Goal: Transaction & Acquisition: Purchase product/service

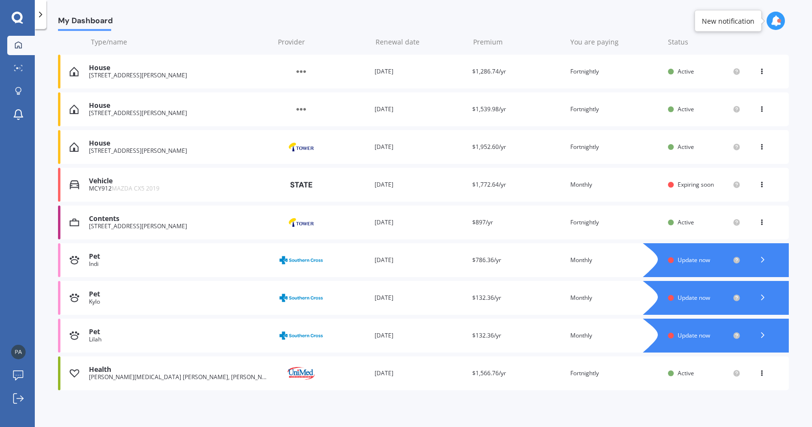
scroll to position [123, 0]
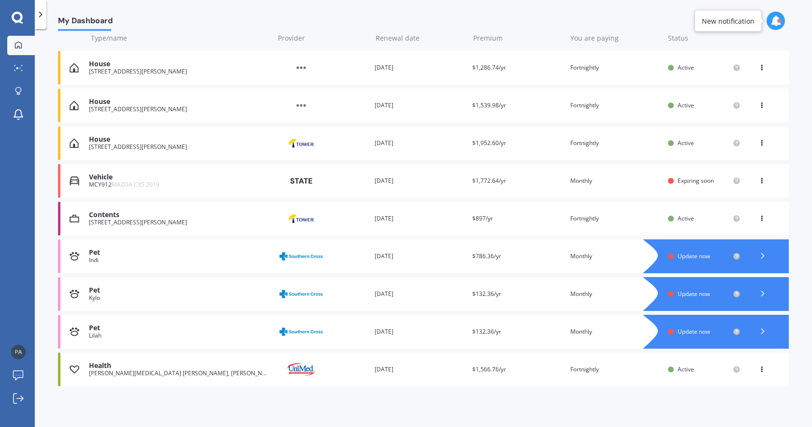
click at [759, 182] on icon at bounding box center [762, 179] width 7 height 6
click at [741, 196] on div "View policy" at bounding box center [741, 199] width 96 height 19
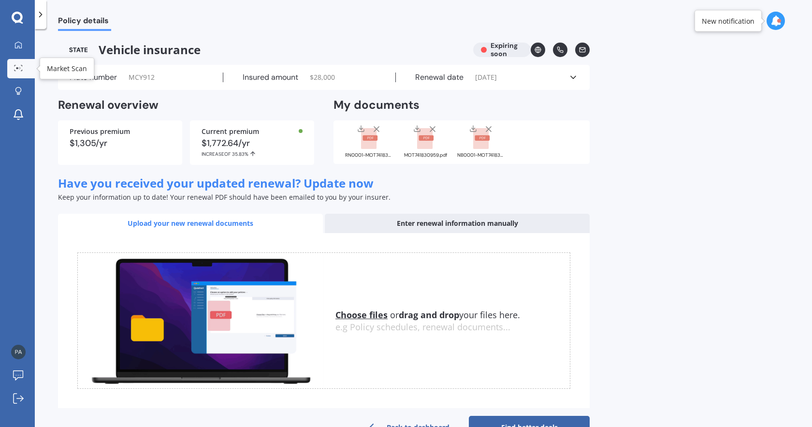
click at [22, 67] on icon at bounding box center [18, 68] width 9 height 6
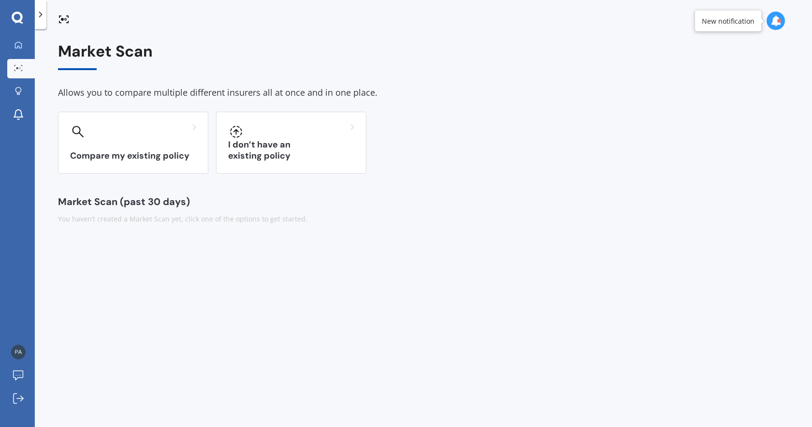
click at [159, 124] on div at bounding box center [133, 131] width 126 height 15
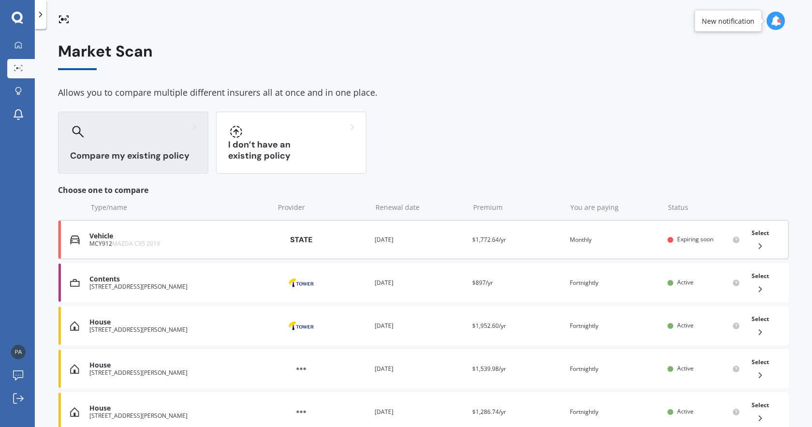
click at [359, 242] on div "Provider" at bounding box center [322, 239] width 90 height 17
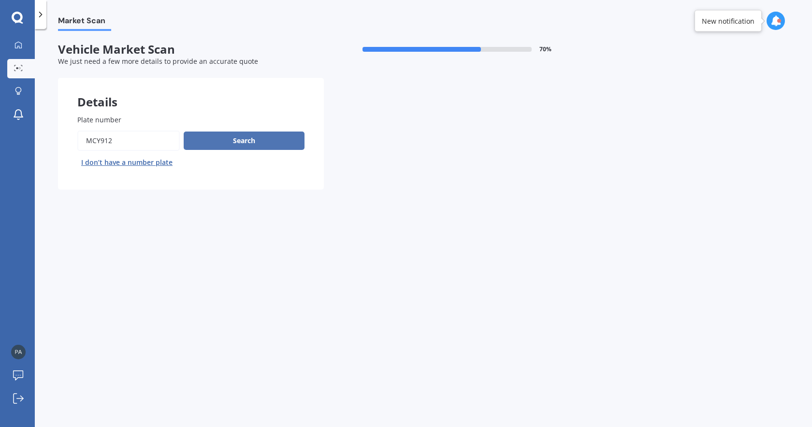
click at [242, 142] on button "Search" at bounding box center [244, 141] width 121 height 18
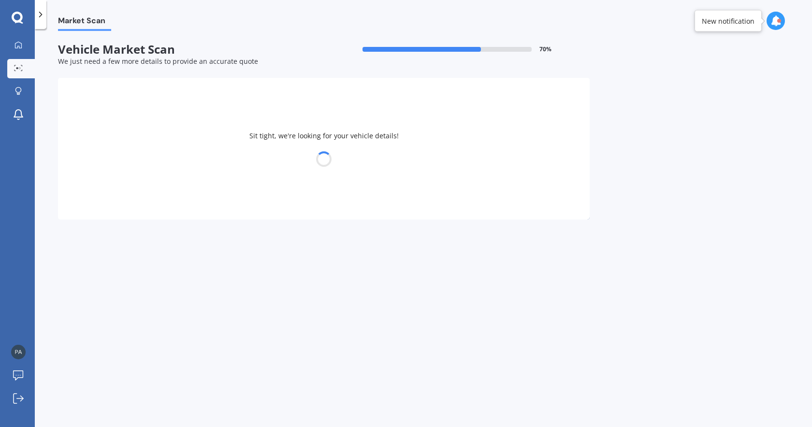
select select "MAZDA"
select select "07"
select select "12"
select select "1999"
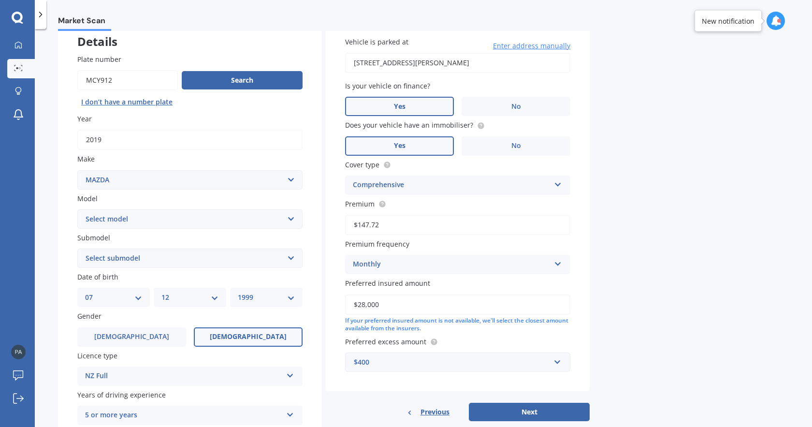
scroll to position [64, 0]
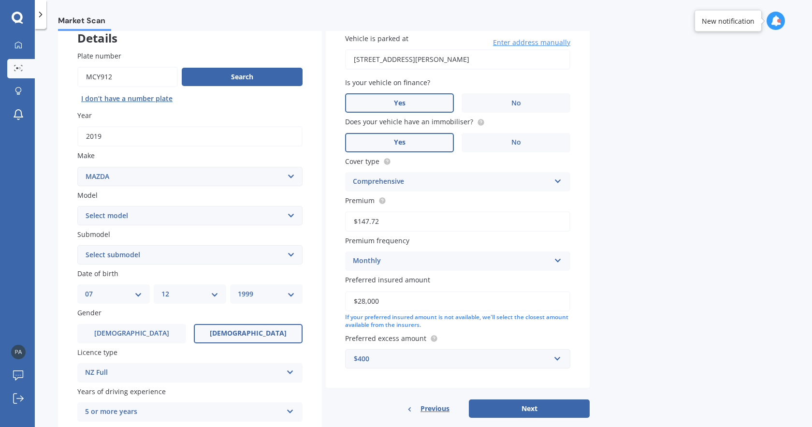
click at [207, 221] on select "Select model 121 2 3 323 323 / Familia 6 626 929 Atenza Autozam Axela AZ3 B2000…" at bounding box center [189, 215] width 225 height 19
select select "CX5"
click at [77, 206] on select "Select model 121 2 3 323 323 / Familia 6 626 929 Atenza Autozam Axela AZ3 B2000…" at bounding box center [189, 215] width 225 height 19
click at [138, 260] on select "Select submodel" at bounding box center [189, 254] width 225 height 19
select select "AWD GSX"
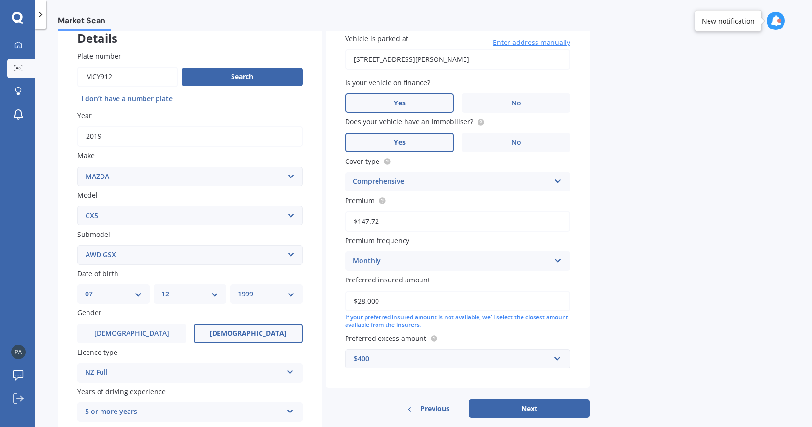
click at [77, 246] on select "Select submodel 2.2 Diesel 2WD XD 2.5S 4WD Diesel Limited 4WD GSX 2.2 Diesel St…" at bounding box center [189, 254] width 225 height 19
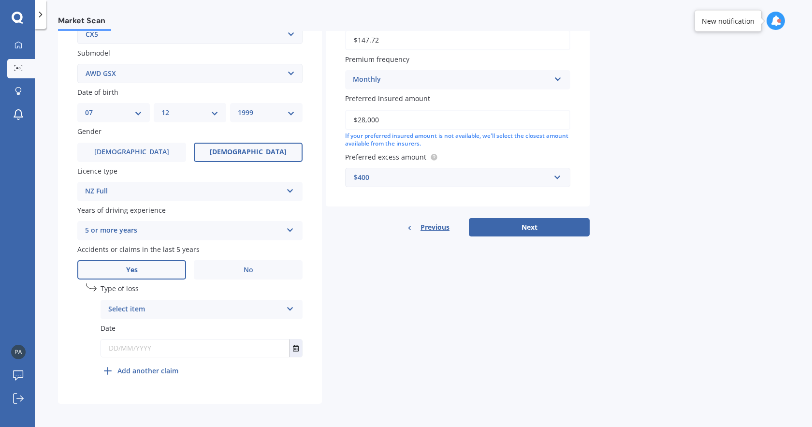
scroll to position [250, 0]
click at [162, 306] on div "Select item" at bounding box center [195, 308] width 174 height 12
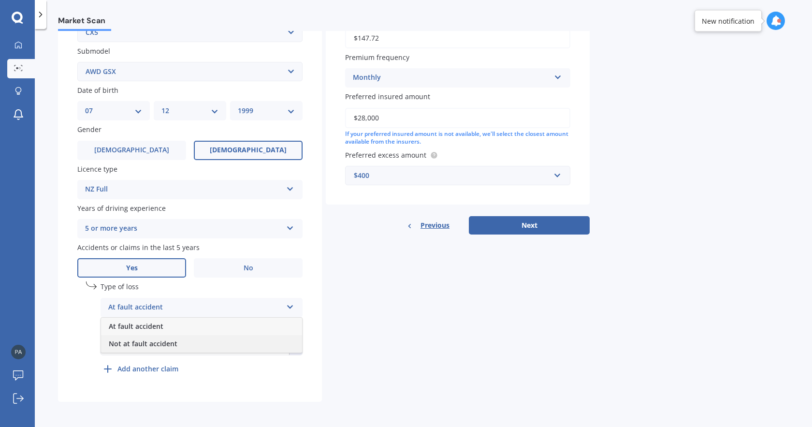
click at [152, 340] on span "Not at fault accident" at bounding box center [143, 343] width 69 height 9
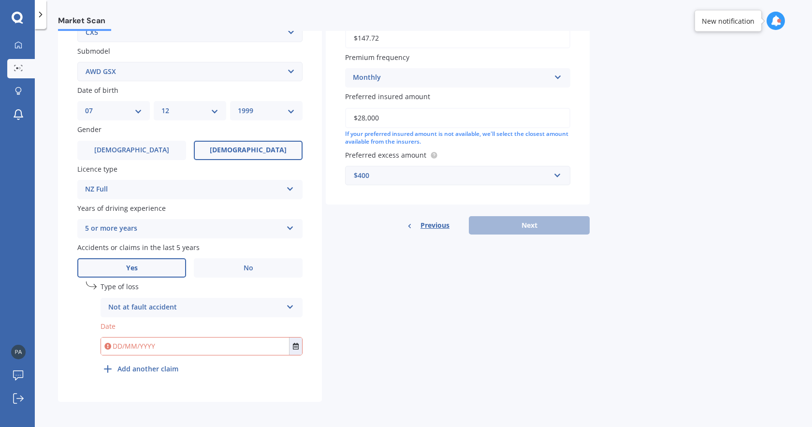
click at [162, 342] on input "text" at bounding box center [195, 346] width 188 height 17
type input "[DATE]"
click at [192, 338] on input "[DATE]" at bounding box center [195, 346] width 188 height 17
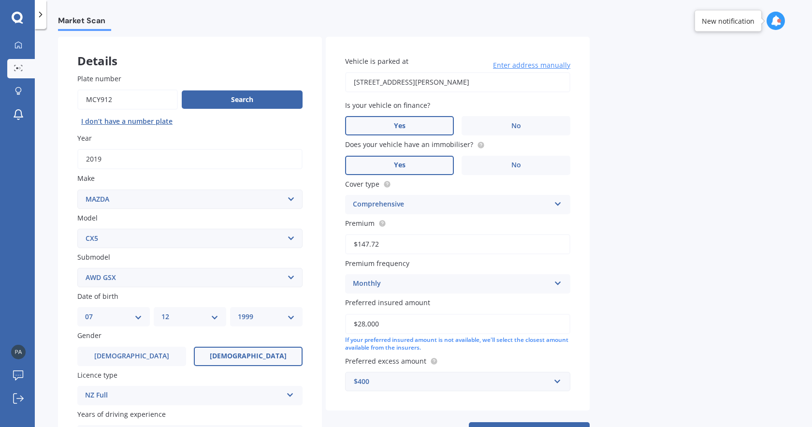
scroll to position [27, 0]
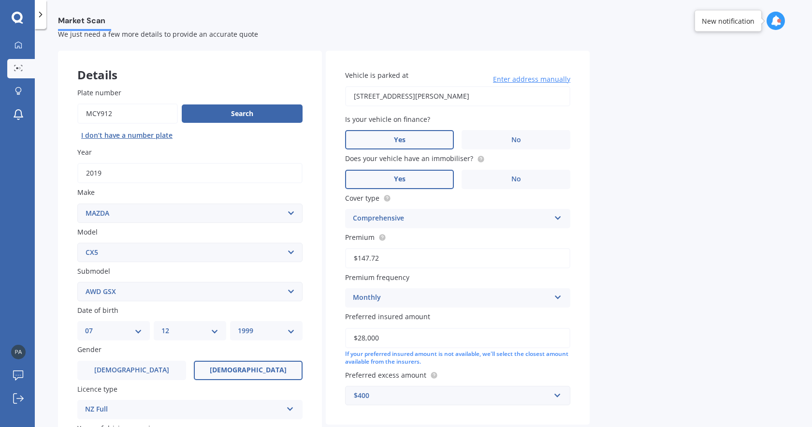
click at [369, 259] on input "$147.72" at bounding box center [457, 258] width 225 height 20
type input "$178.55"
click at [362, 339] on input "$28,000" at bounding box center [457, 338] width 225 height 20
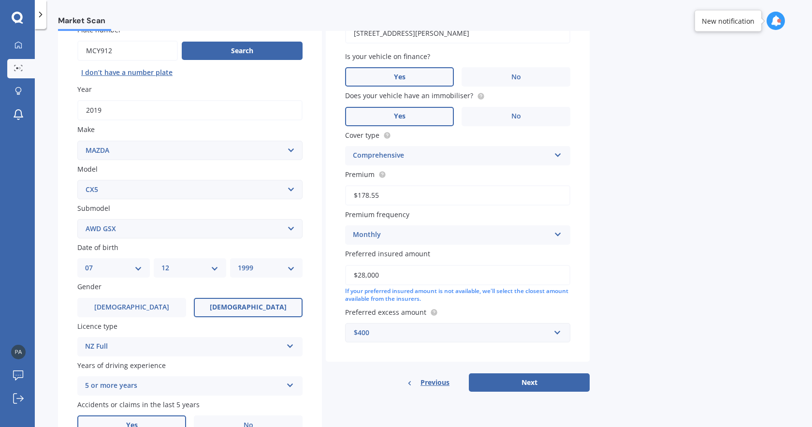
scroll to position [95, 0]
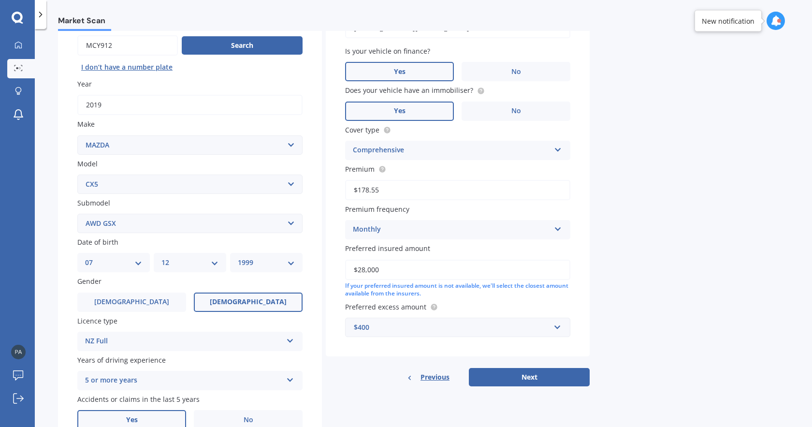
click at [401, 279] on input "$28,000" at bounding box center [457, 270] width 225 height 20
click at [365, 274] on input "$28,000" at bounding box center [457, 270] width 225 height 20
type input "$25,000"
click at [415, 253] on span "Preferred insured amount" at bounding box center [387, 248] width 85 height 9
click at [415, 260] on input "$25,000" at bounding box center [457, 270] width 225 height 20
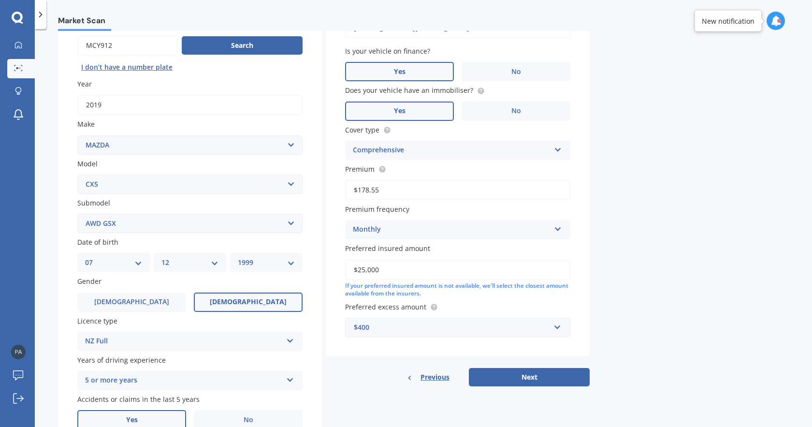
click at [608, 268] on div "Market Scan Vehicle Market Scan 70 % We just need a few more details to provide…" at bounding box center [424, 230] width 778 height 398
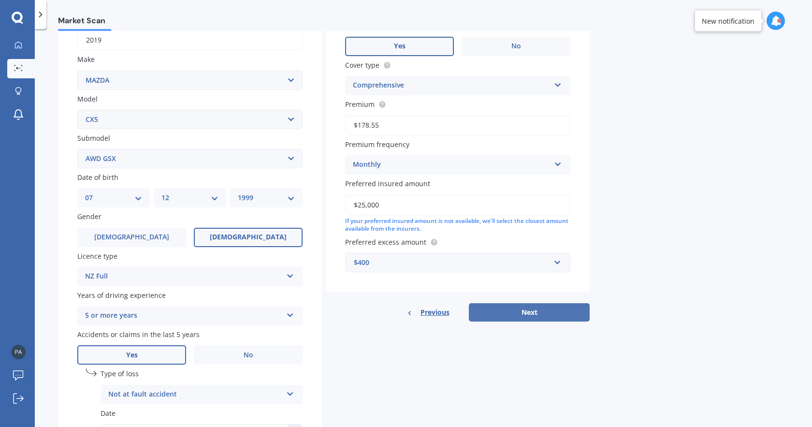
click at [549, 311] on button "Next" at bounding box center [529, 312] width 121 height 18
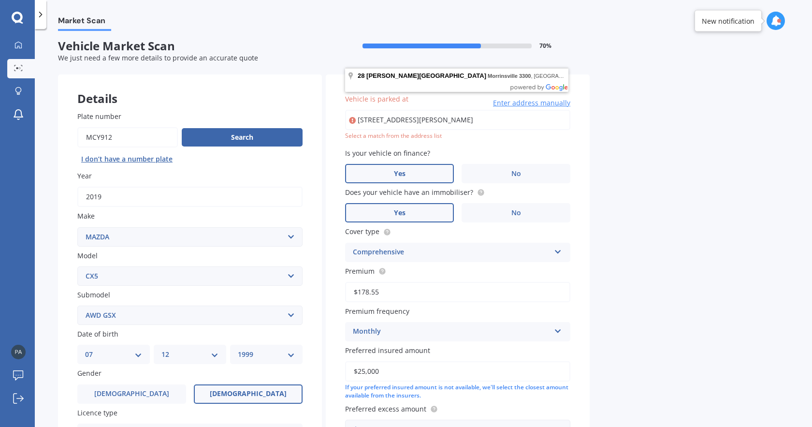
scroll to position [0, 0]
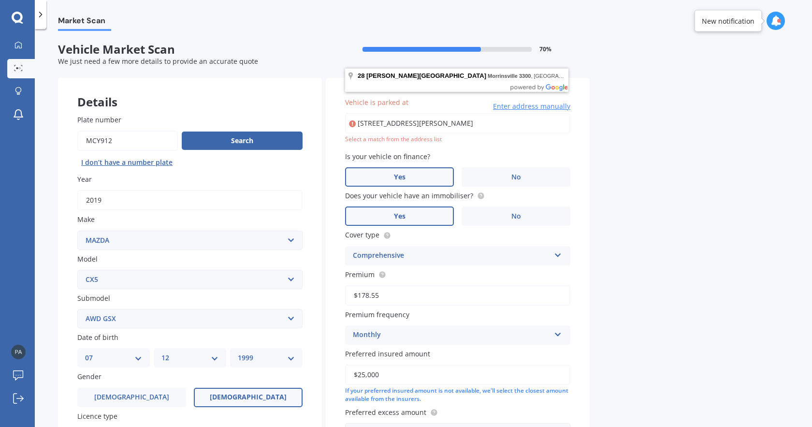
click at [474, 128] on input "[STREET_ADDRESS][PERSON_NAME]" at bounding box center [457, 123] width 225 height 20
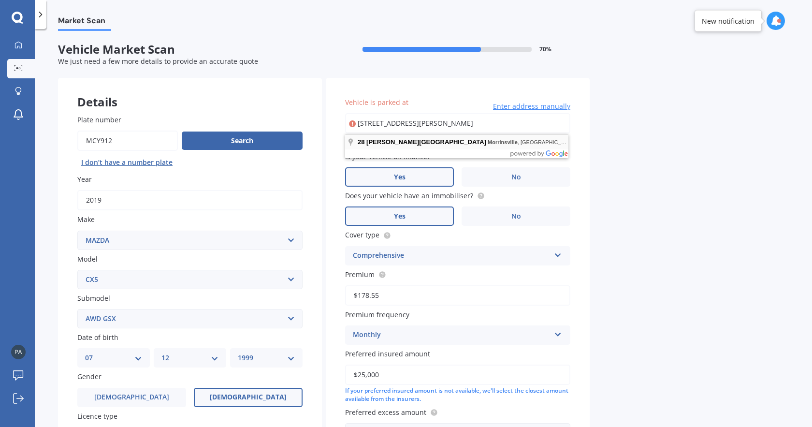
type input "[STREET_ADDRESS][PERSON_NAME]"
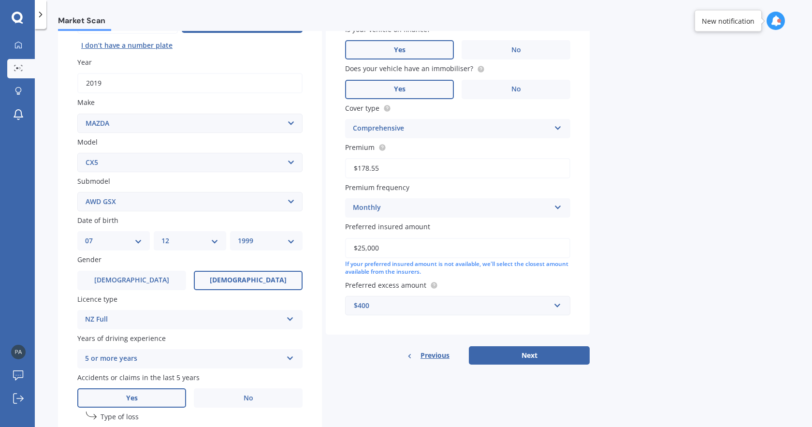
scroll to position [118, 0]
click at [498, 361] on button "Next" at bounding box center [529, 354] width 121 height 18
select select "07"
select select "12"
select select "1999"
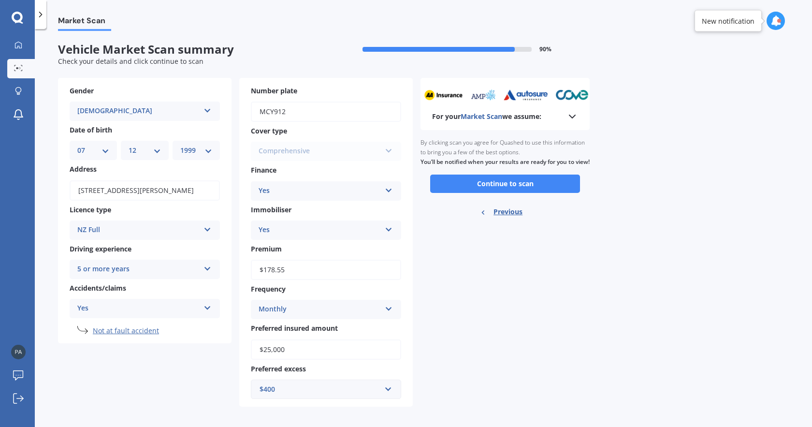
scroll to position [6, 0]
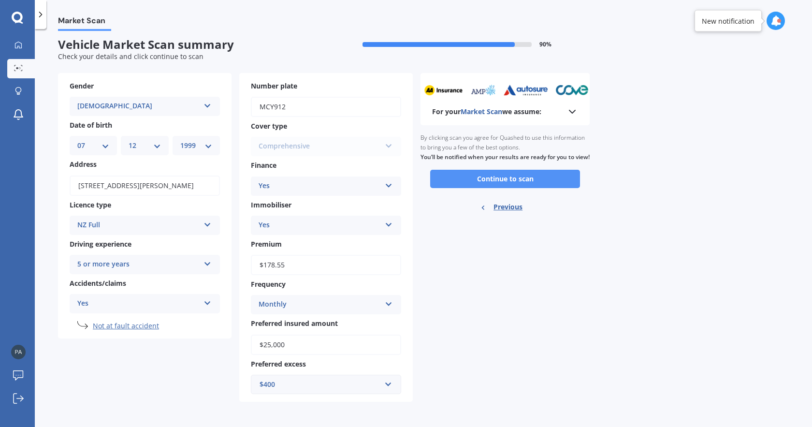
click at [463, 184] on button "Continue to scan" at bounding box center [505, 179] width 150 height 18
